Goal: Task Accomplishment & Management: Manage account settings

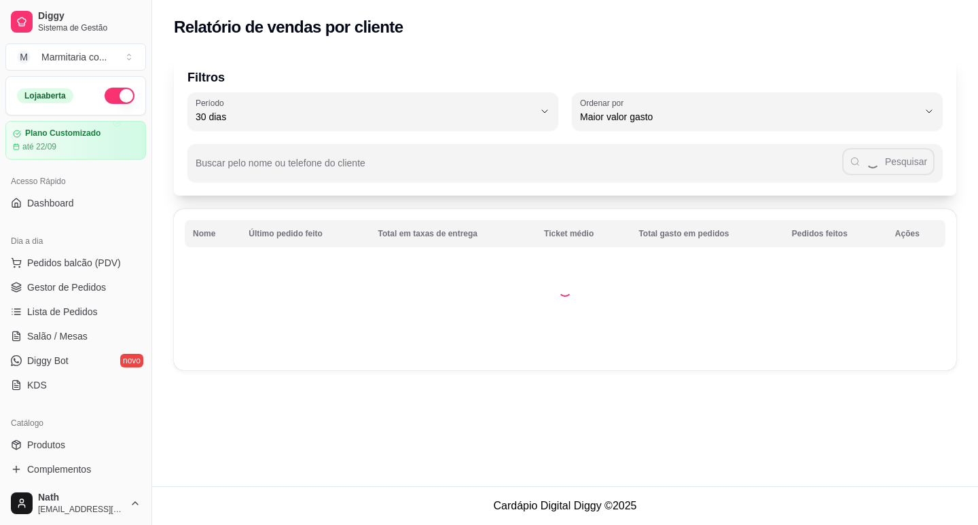
select select "30"
select select "HIGHEST_TOTAL_SPENT_WITH_ORDERS"
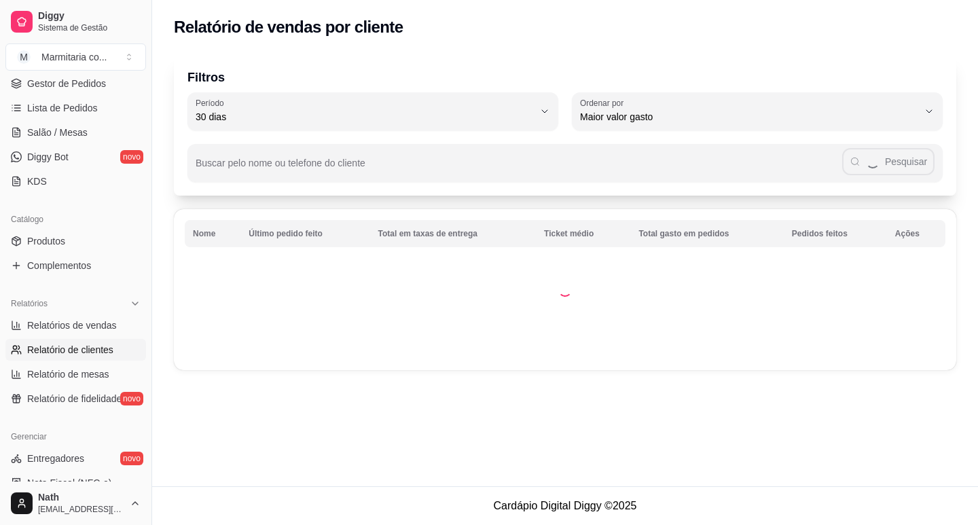
click at [269, 362] on td at bounding box center [565, 289] width 782 height 161
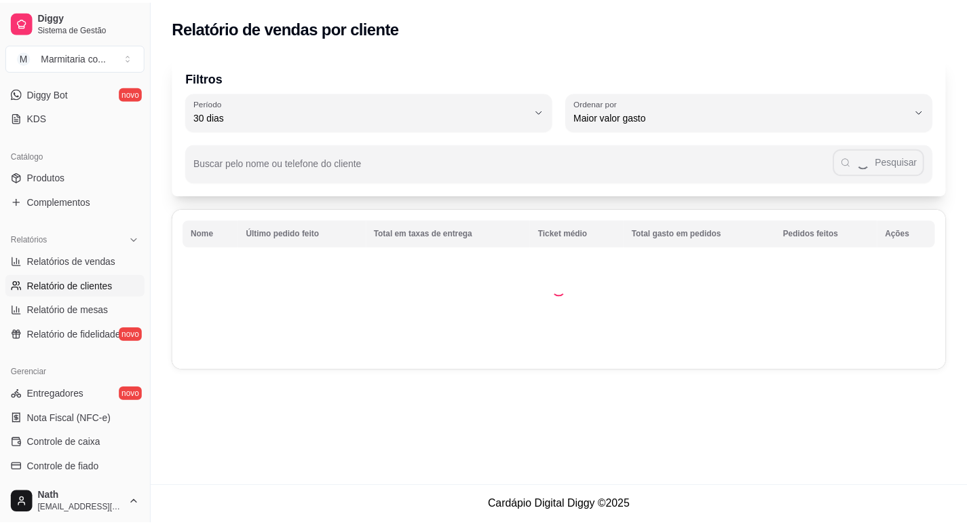
scroll to position [339, 0]
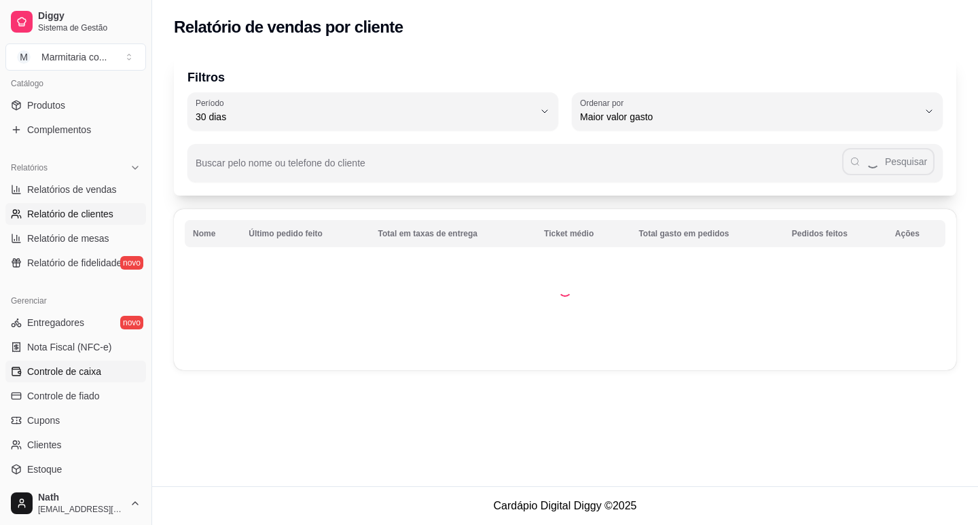
click at [90, 380] on link "Controle de caixa" at bounding box center [75, 372] width 141 height 22
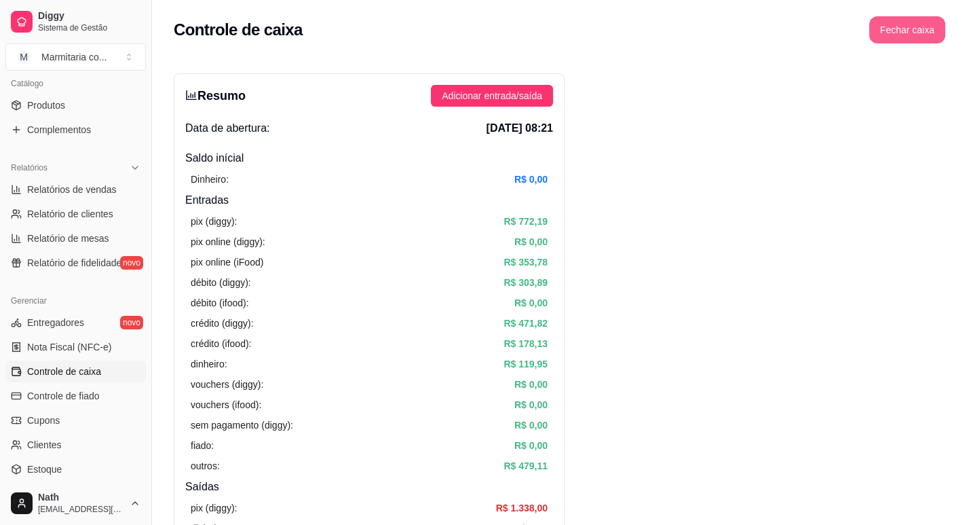
click at [910, 24] on button "Fechar caixa" at bounding box center [908, 29] width 76 height 27
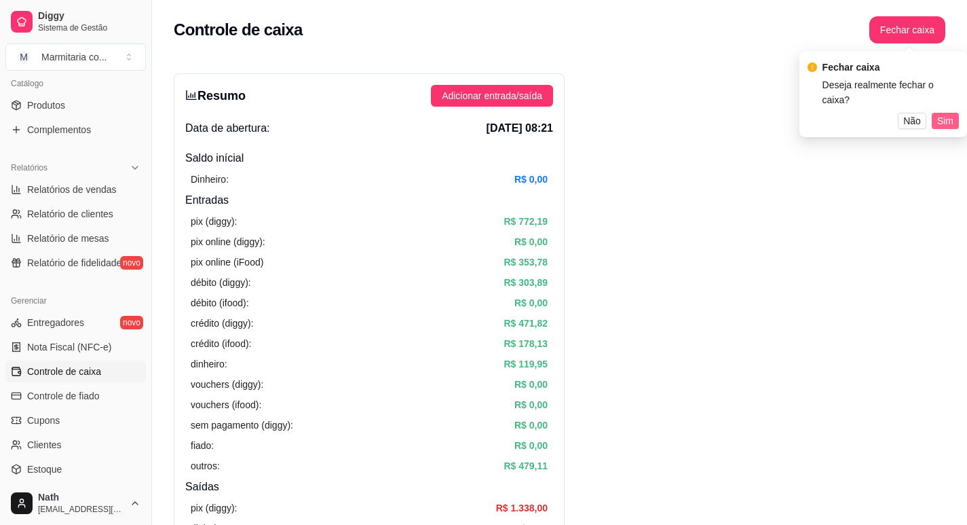
click at [955, 113] on button "Sim" at bounding box center [945, 121] width 27 height 16
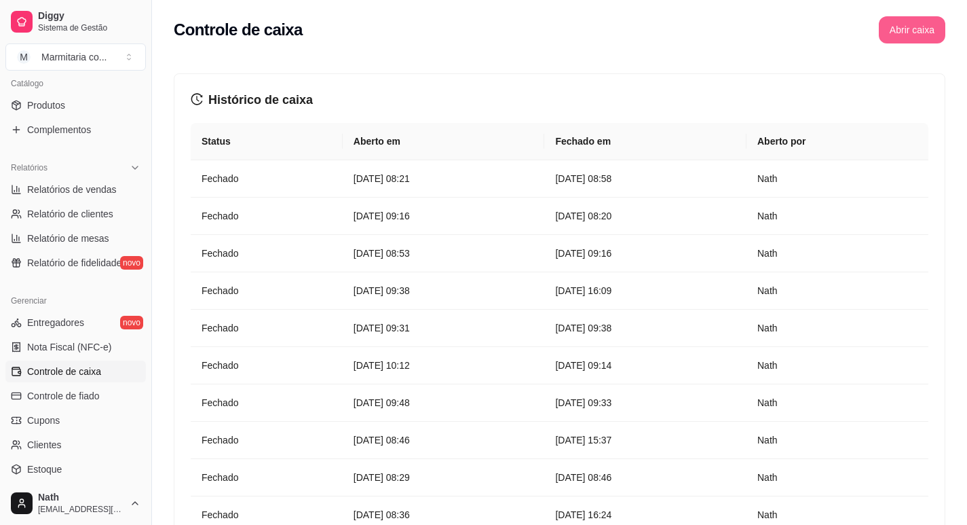
click at [901, 22] on button "Abrir caixa" at bounding box center [912, 29] width 67 height 27
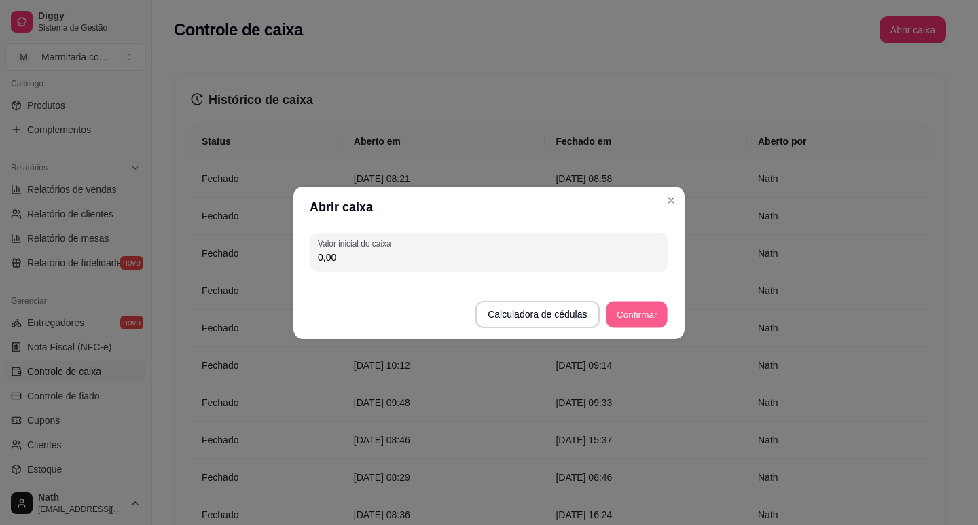
click at [645, 305] on button "Confirmar" at bounding box center [637, 314] width 62 height 26
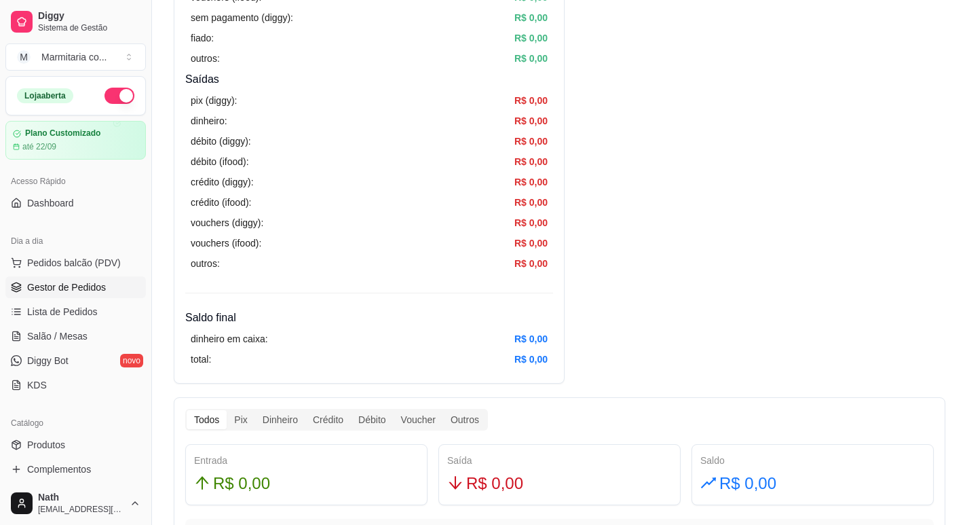
click at [64, 279] on link "Gestor de Pedidos" at bounding box center [75, 287] width 141 height 22
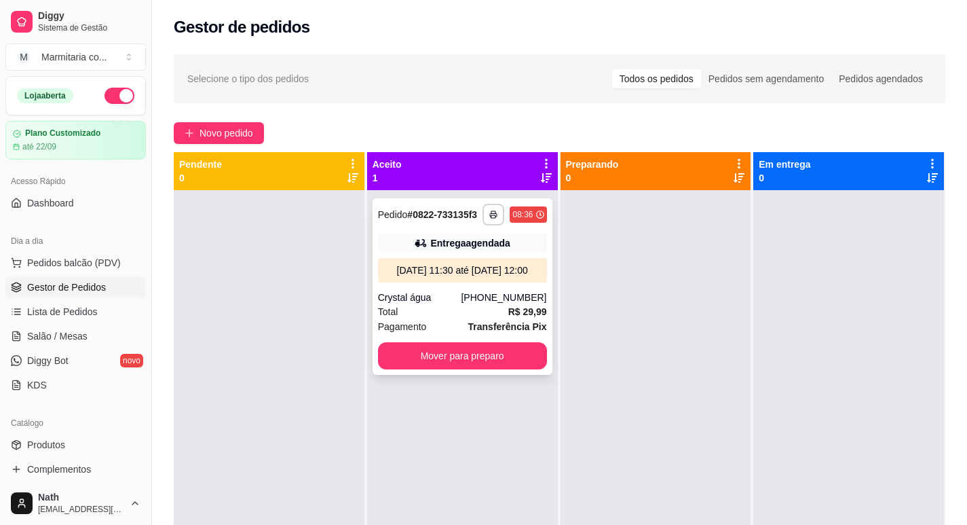
click at [402, 255] on div "**********" at bounding box center [463, 286] width 180 height 177
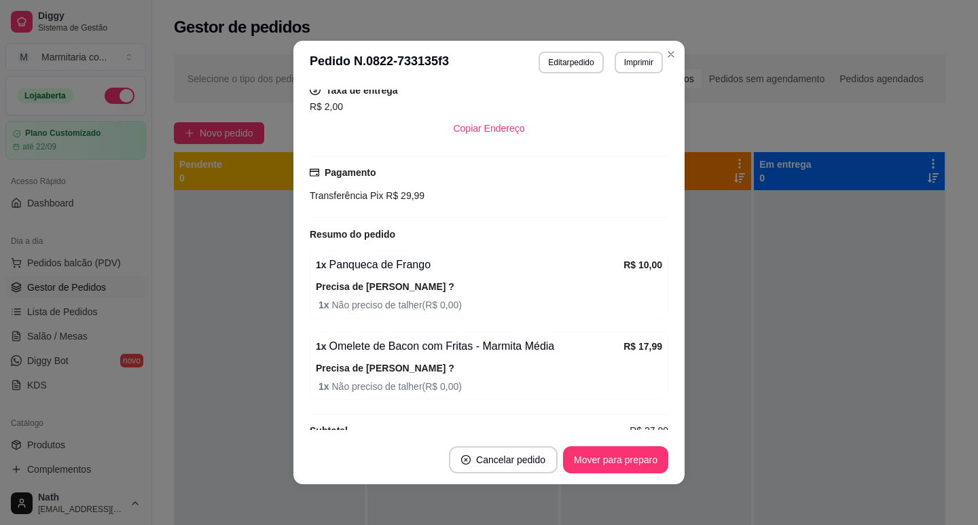
scroll to position [407, 0]
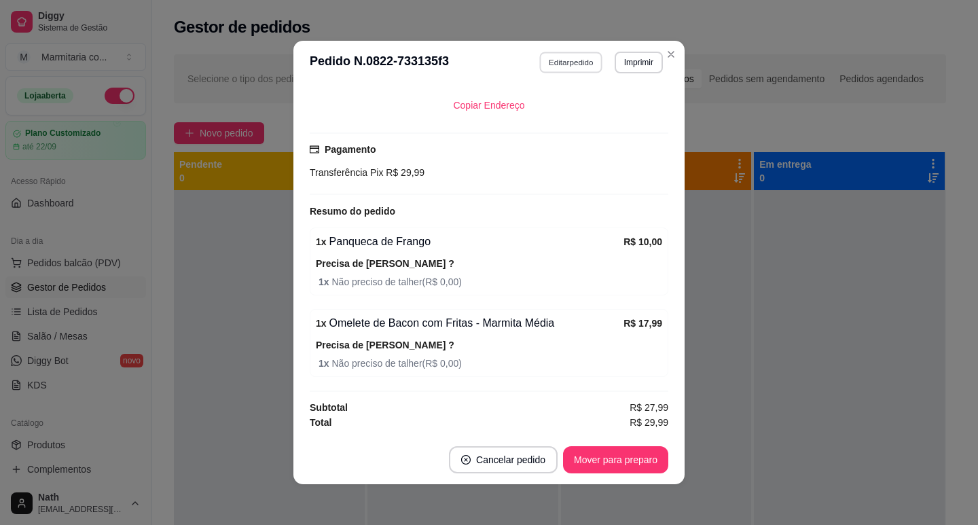
click at [545, 62] on button "Editar pedido" at bounding box center [571, 62] width 63 height 21
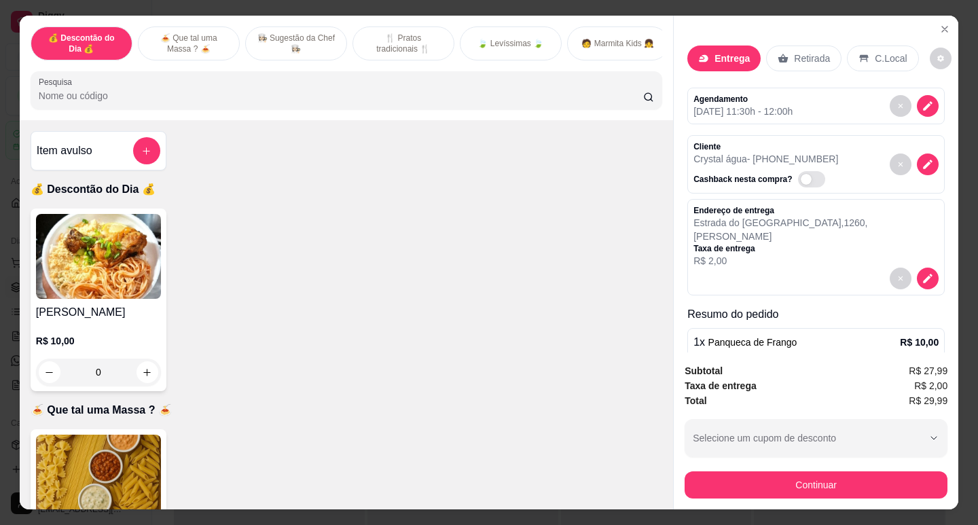
click at [773, 356] on p "Precisa de [PERSON_NAME] ?" at bounding box center [817, 363] width 242 height 14
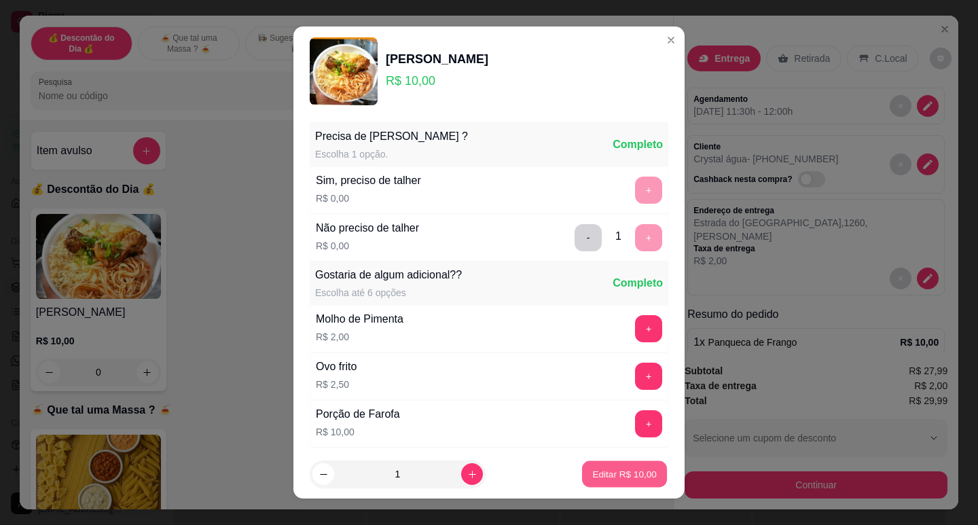
click at [597, 469] on p "Editar R$ 10,00" at bounding box center [624, 474] width 64 height 13
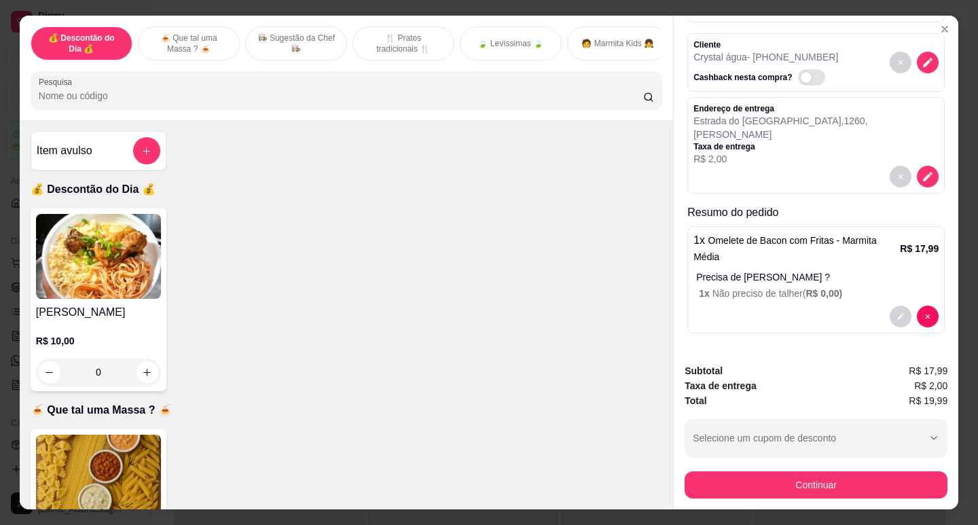
scroll to position [88, 0]
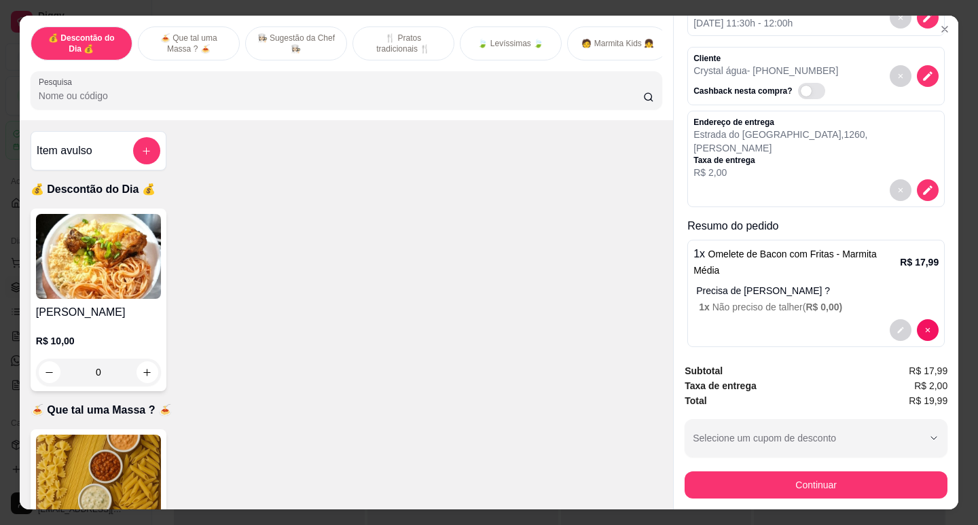
click at [130, 287] on img at bounding box center [98, 256] width 125 height 85
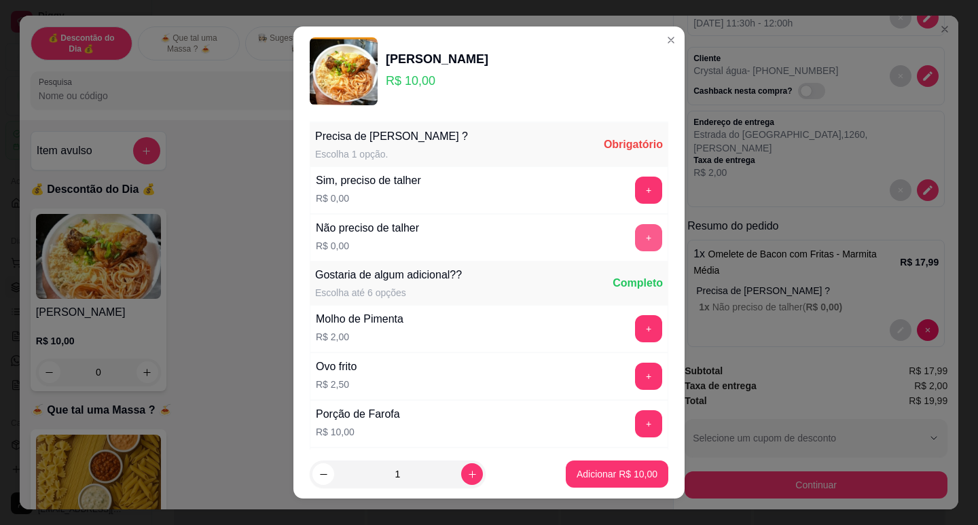
click at [635, 237] on button "+" at bounding box center [648, 237] width 27 height 27
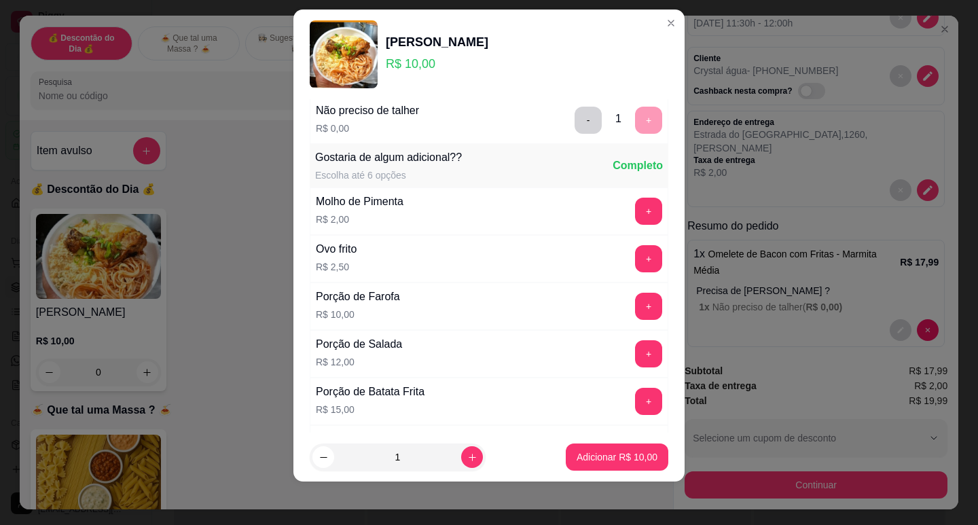
scroll to position [145, 0]
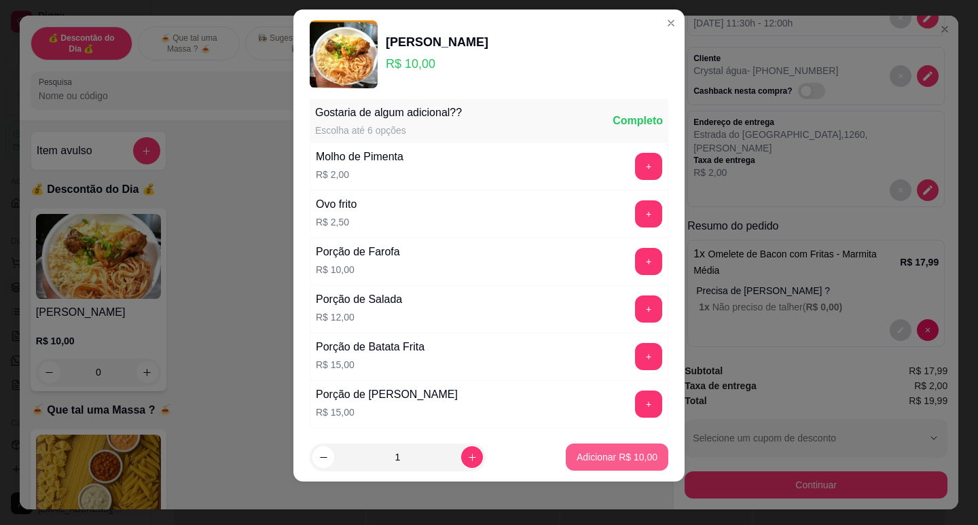
click at [616, 453] on p "Adicionar R$ 10,00" at bounding box center [616, 457] width 81 height 14
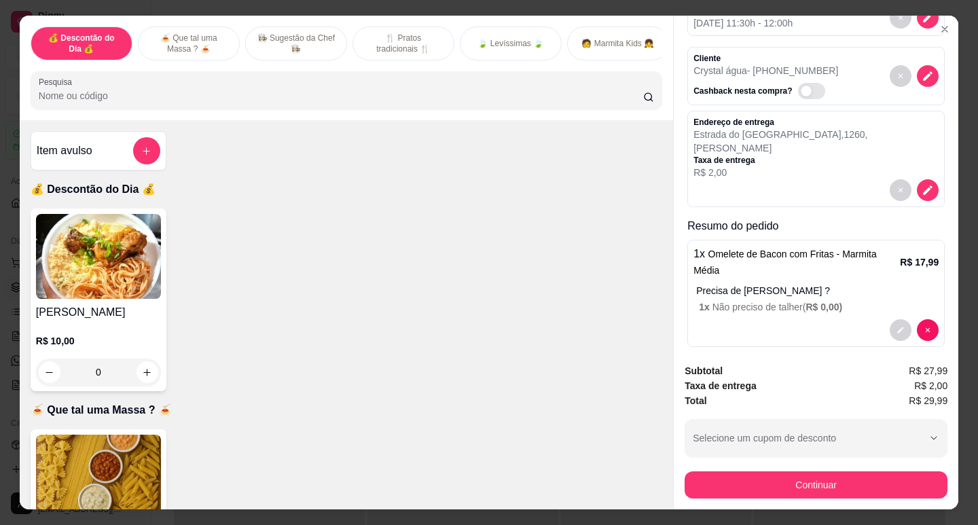
scroll to position [136, 0]
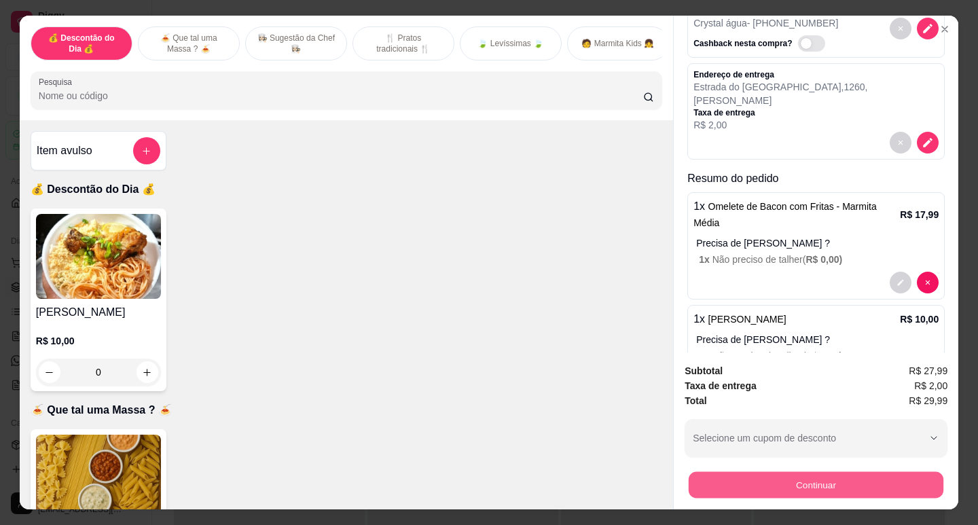
click at [727, 478] on button "Continuar" at bounding box center [815, 484] width 255 height 26
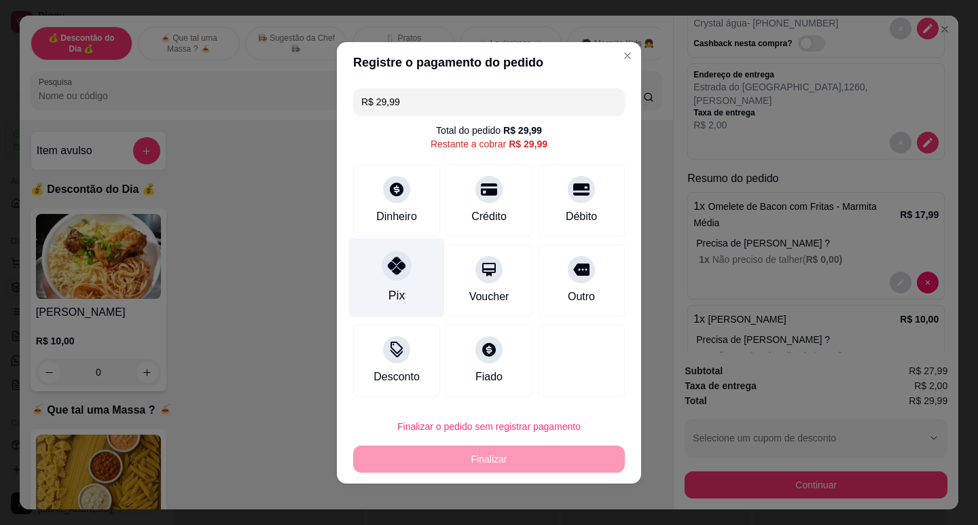
click at [396, 265] on icon at bounding box center [397, 266] width 18 height 18
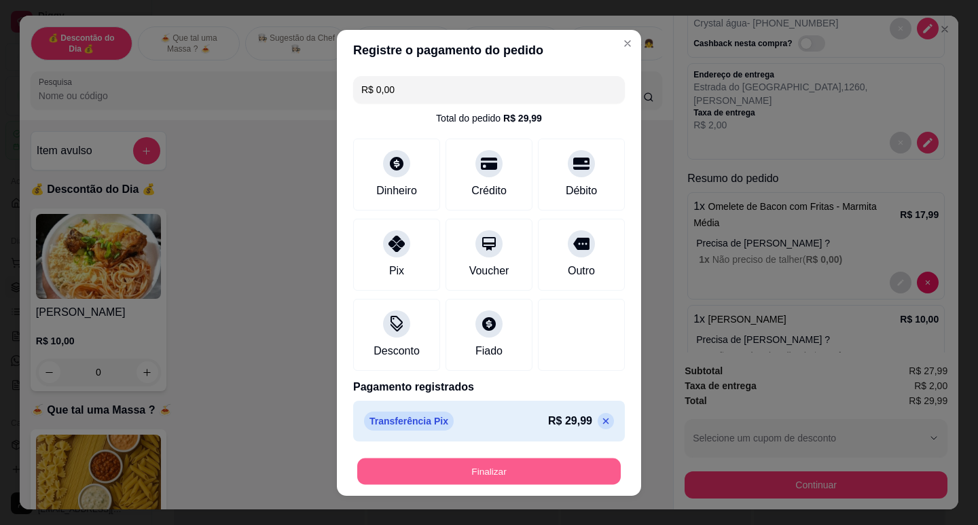
click at [447, 466] on button "Finalizar" at bounding box center [488, 471] width 263 height 26
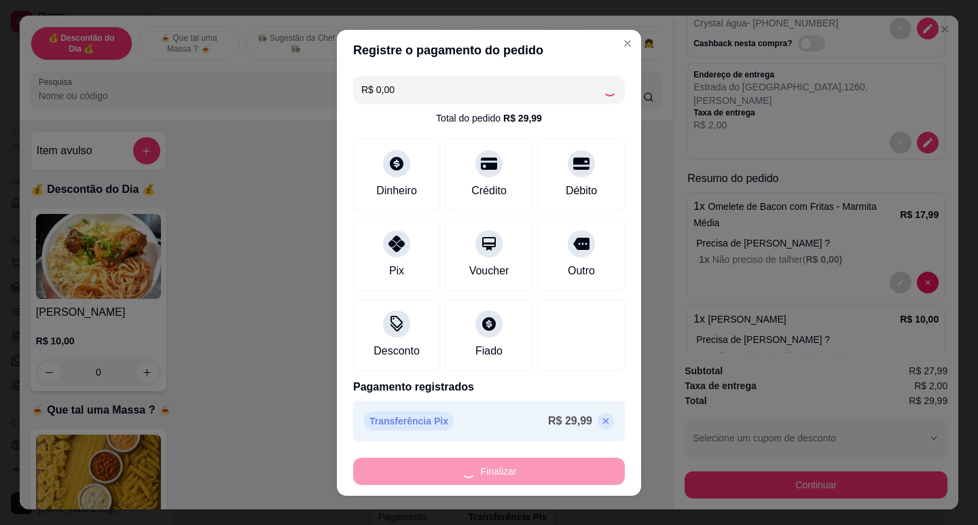
type input "-R$ 29,99"
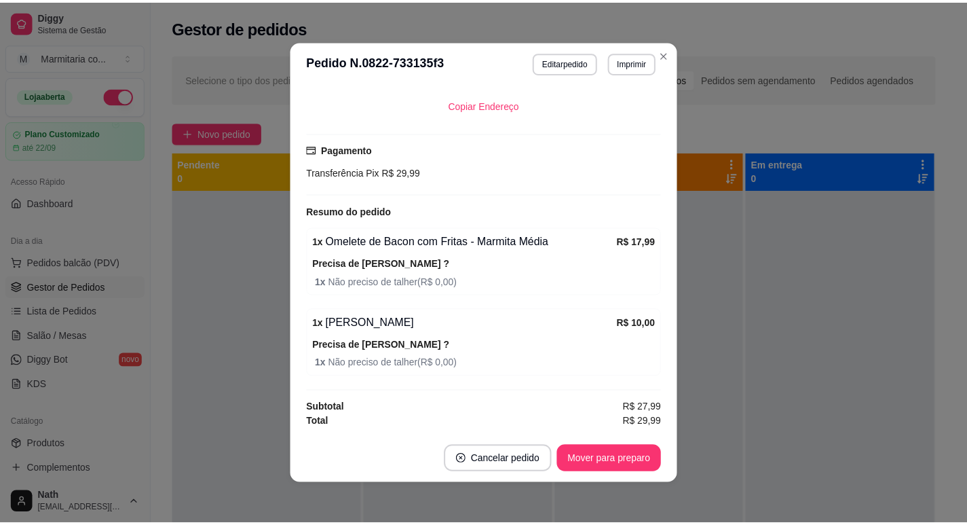
scroll to position [396, 0]
